Goal: Find specific page/section: Find specific page/section

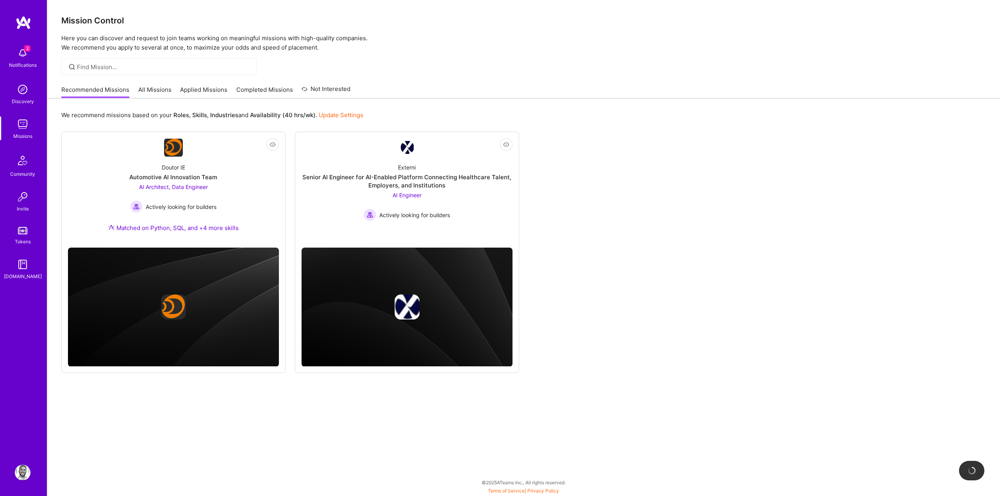
click at [446, 55] on div "Mission Control Here you can discover and request to join teams working on mean…" at bounding box center [523, 248] width 953 height 496
click at [216, 198] on div "AI Architect, Data Engineer Actively looking for builders" at bounding box center [173, 198] width 86 height 30
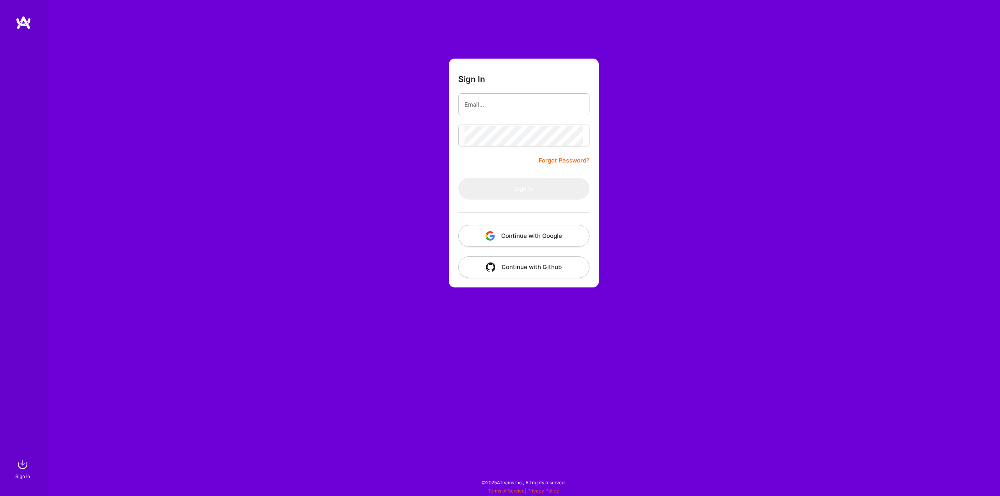
click at [147, 251] on div "Sign In Forgot Password? Sign In Continue with Google Continue with Github" at bounding box center [523, 248] width 953 height 496
click at [479, 236] on button "Continue with Google" at bounding box center [523, 236] width 131 height 22
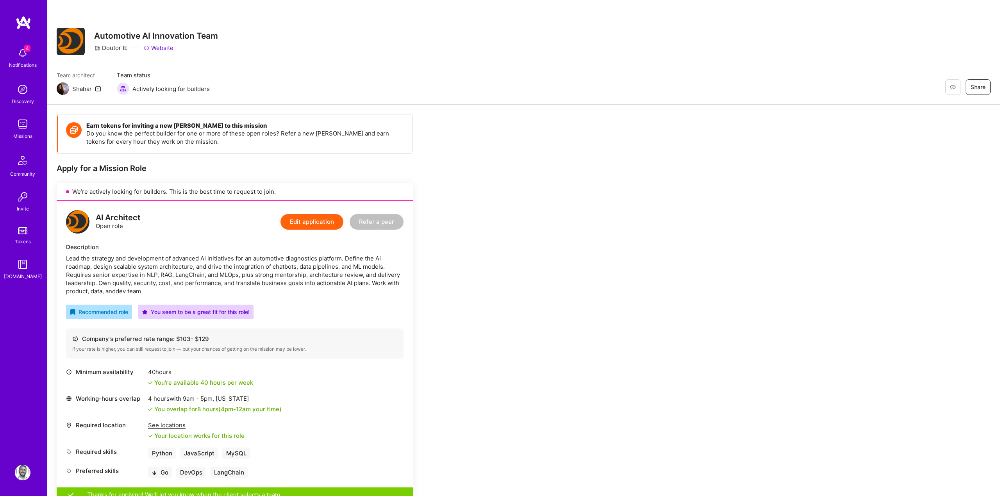
click at [25, 62] on div "Notifications" at bounding box center [23, 65] width 28 height 8
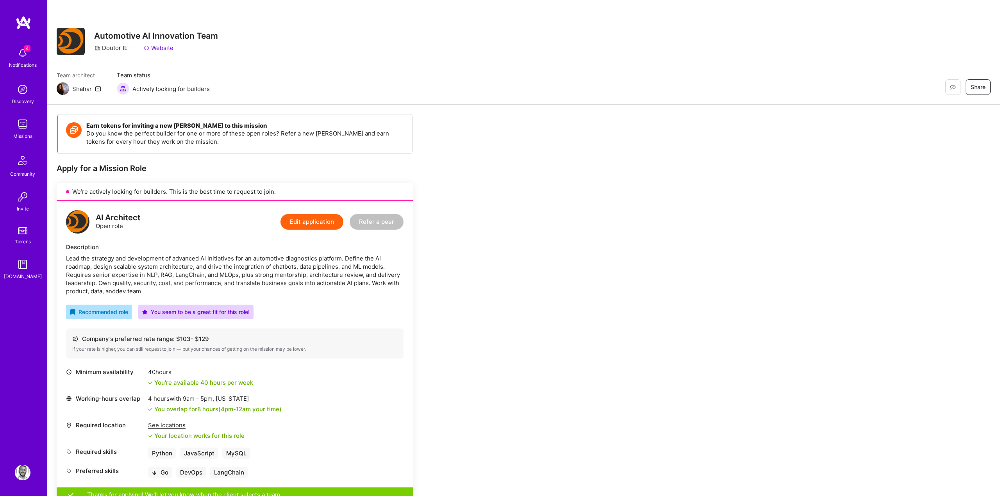
click at [25, 18] on img at bounding box center [24, 23] width 16 height 14
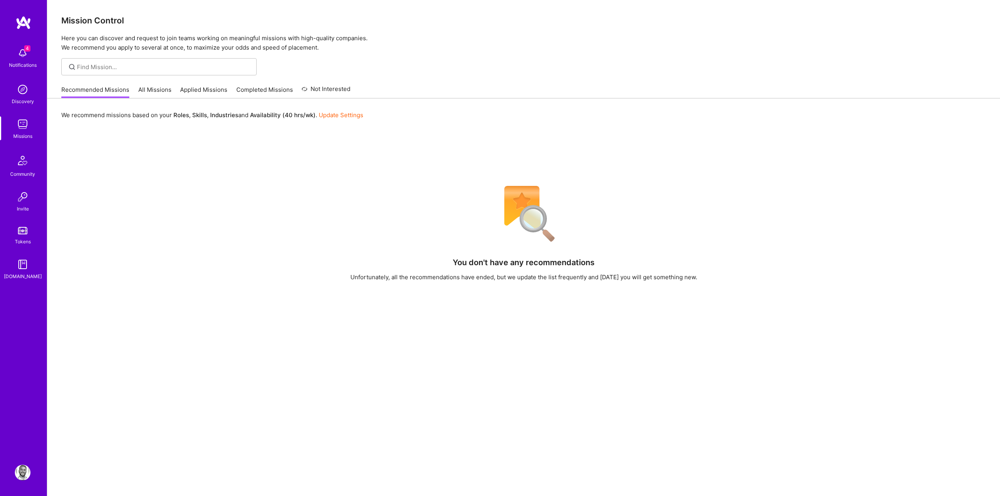
click at [268, 243] on div "You don't have any recommendations Unfortunately, all the recommendations have …" at bounding box center [523, 379] width 925 height 397
